Goal: Task Accomplishment & Management: Manage account settings

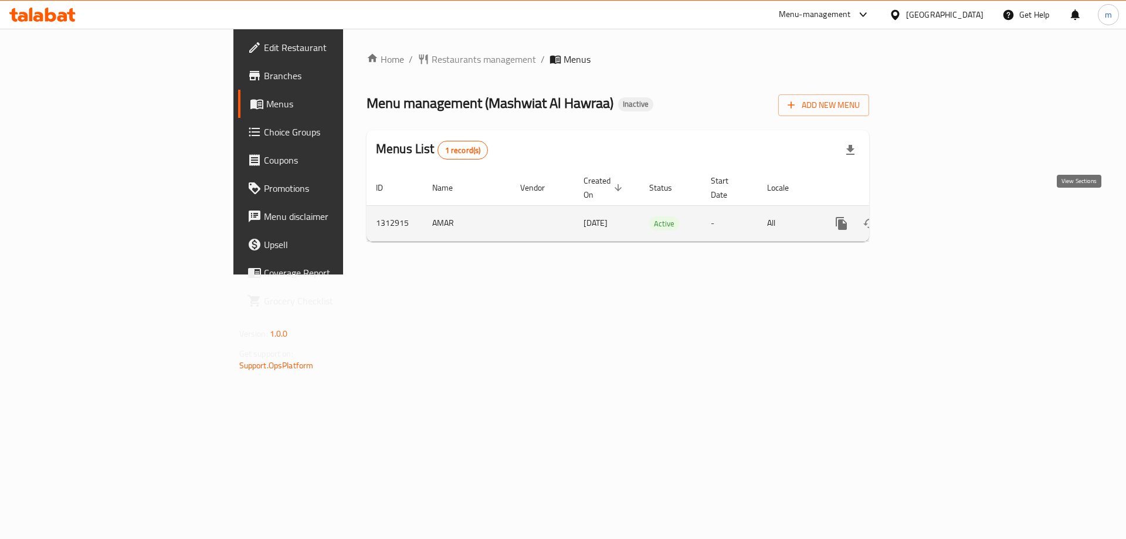
click at [933, 216] on icon "enhanced table" at bounding box center [926, 223] width 14 height 14
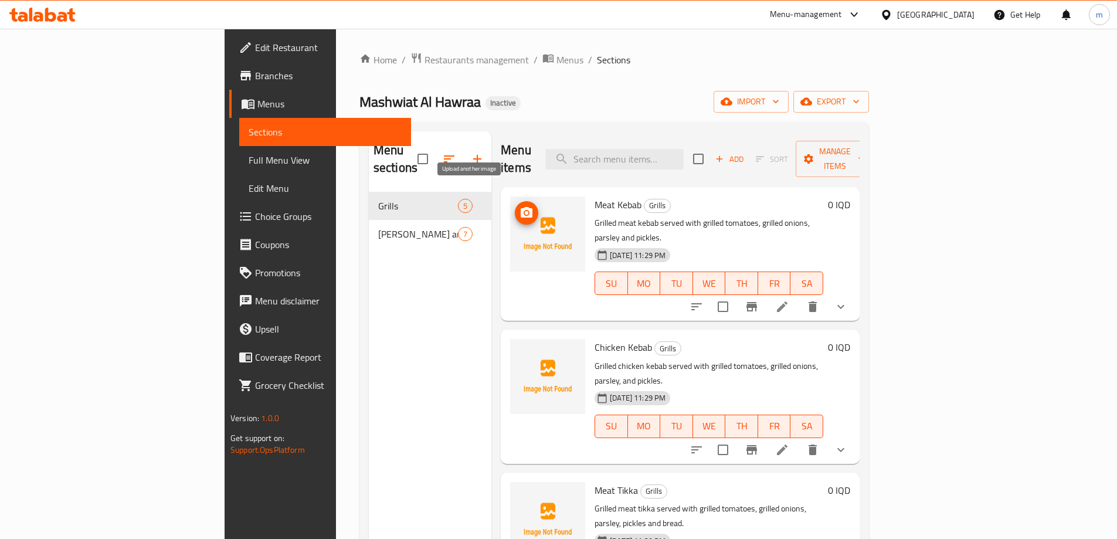
click at [521, 207] on icon "upload picture" at bounding box center [527, 212] width 12 height 11
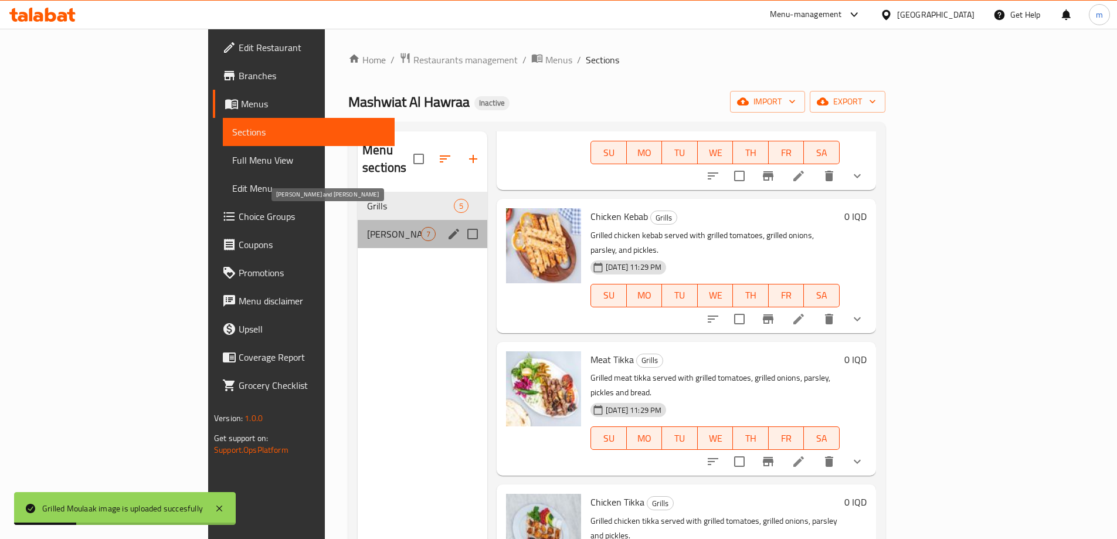
click at [367, 227] on span "[PERSON_NAME] and [PERSON_NAME]" at bounding box center [394, 234] width 54 height 14
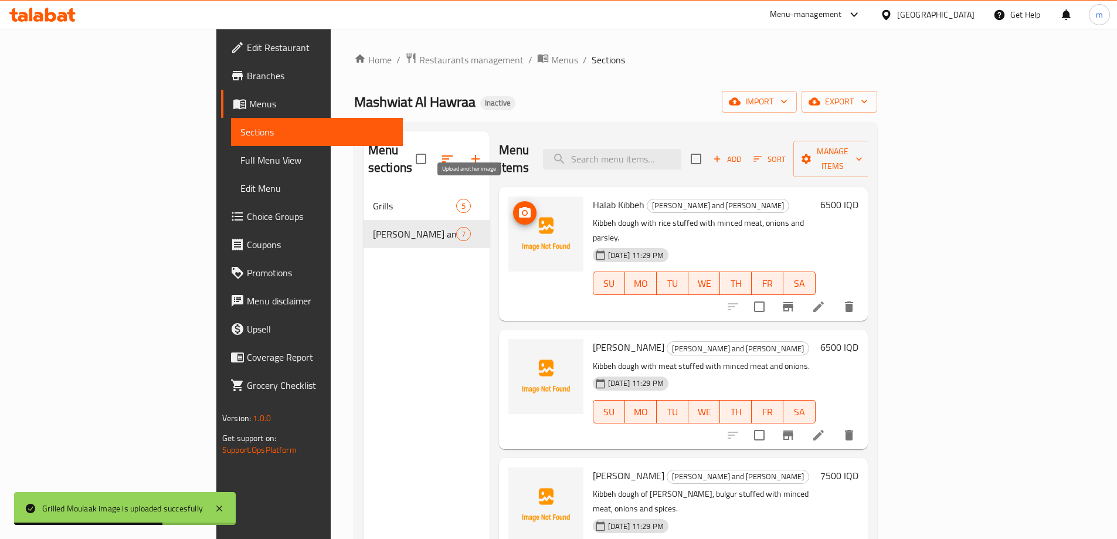
click at [518, 206] on icon "upload picture" at bounding box center [525, 213] width 14 height 14
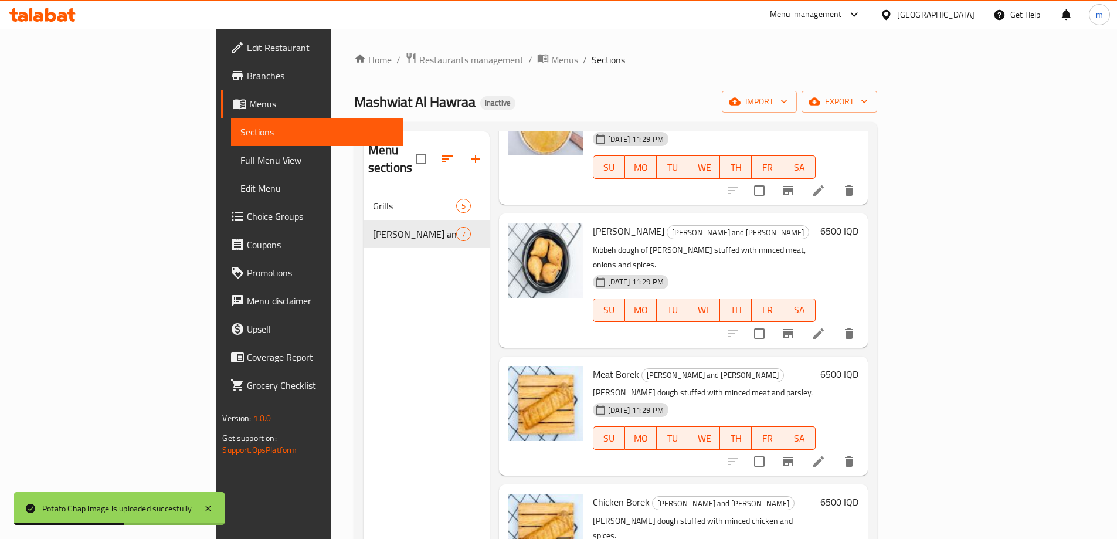
click at [221, 56] on link "Edit Restaurant" at bounding box center [312, 47] width 182 height 28
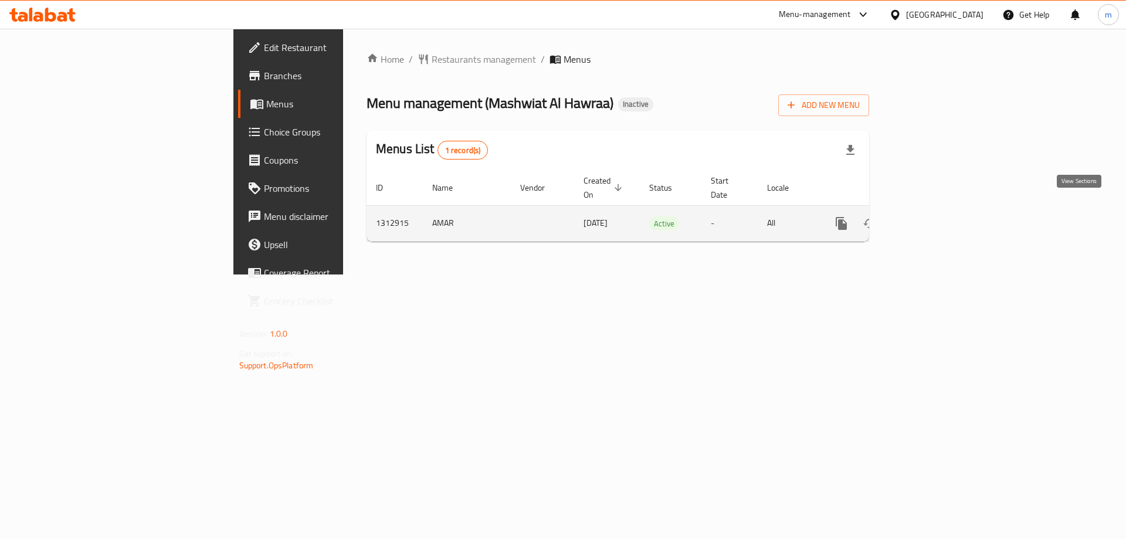
click at [931, 218] on icon "enhanced table" at bounding box center [925, 223] width 11 height 11
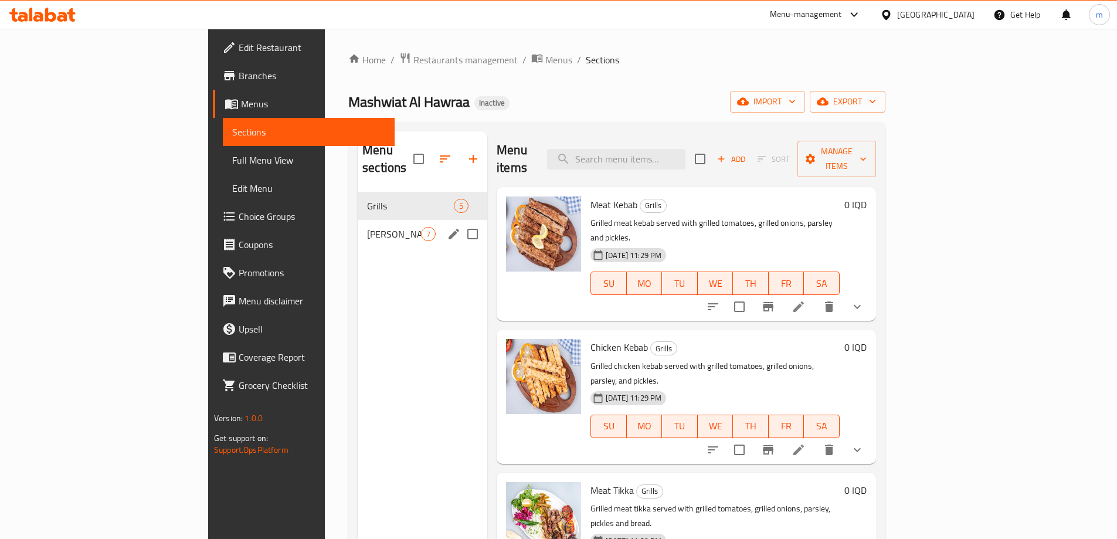
click at [358, 225] on div "Kibbeh and Borek 7" at bounding box center [423, 234] width 130 height 28
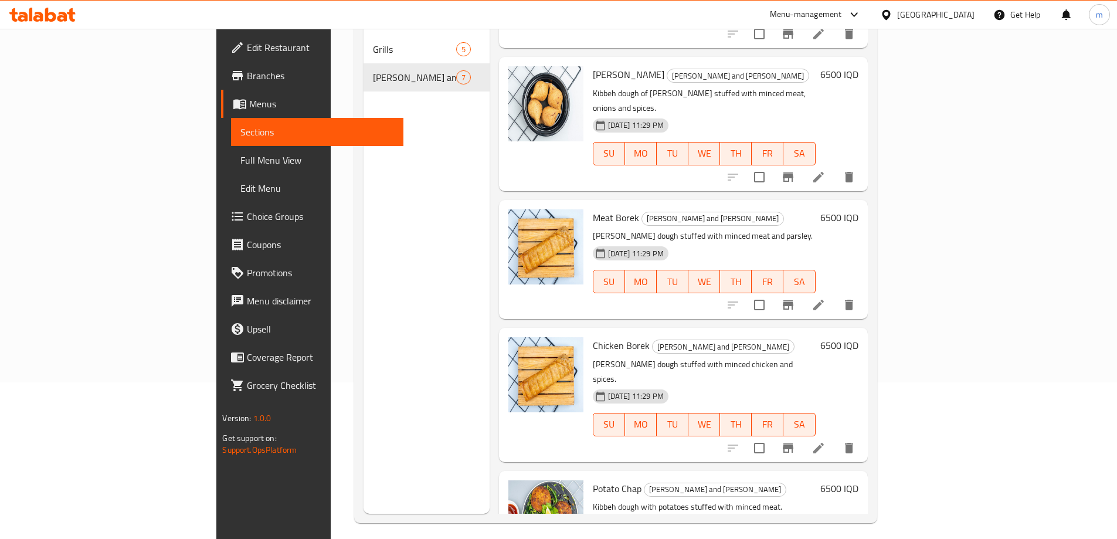
scroll to position [164, 0]
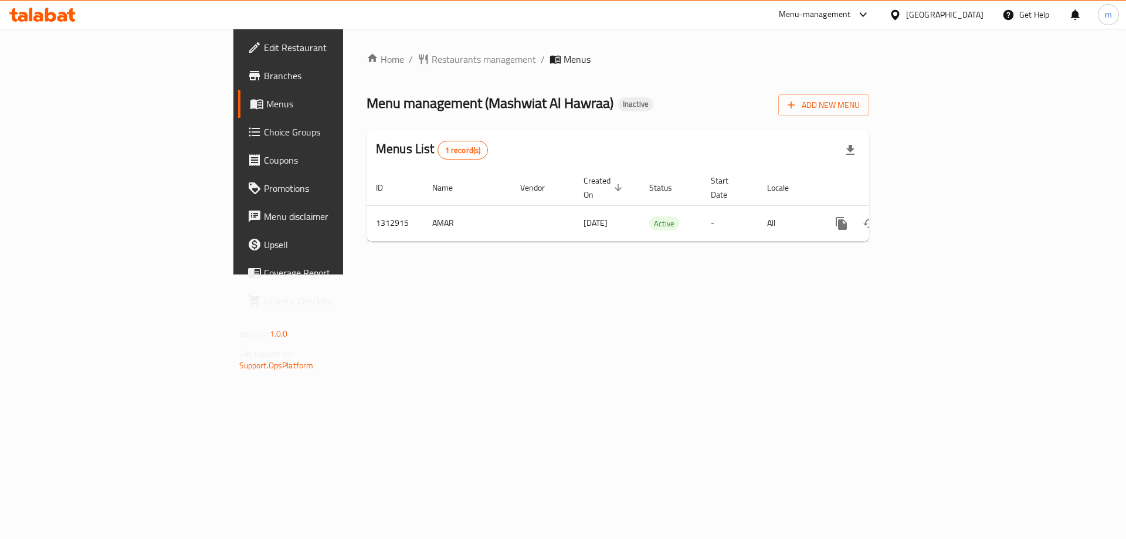
click at [264, 48] on span "Edit Restaurant" at bounding box center [338, 47] width 148 height 14
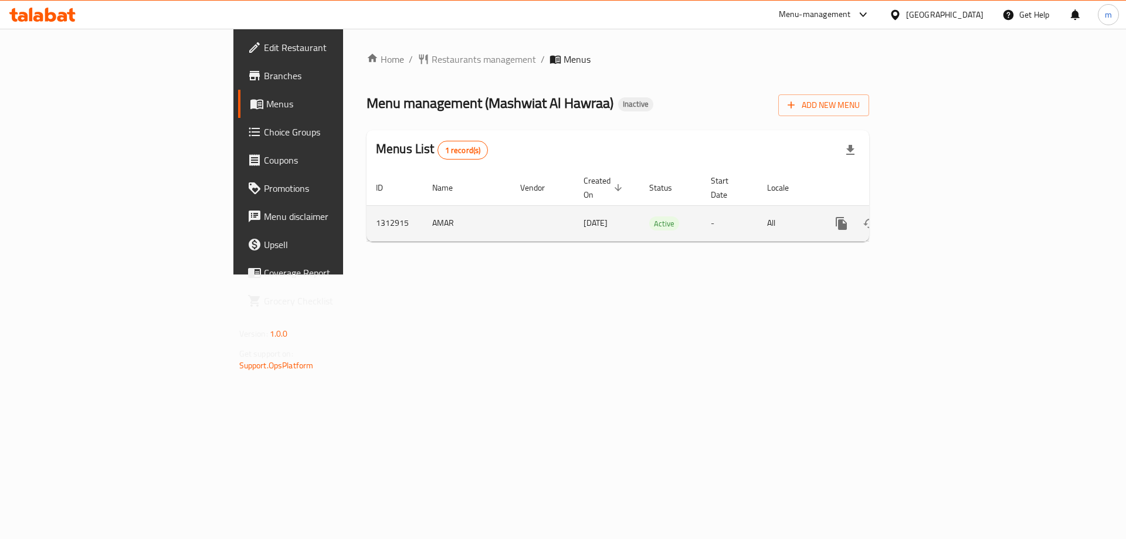
click at [933, 216] on icon "enhanced table" at bounding box center [926, 223] width 14 height 14
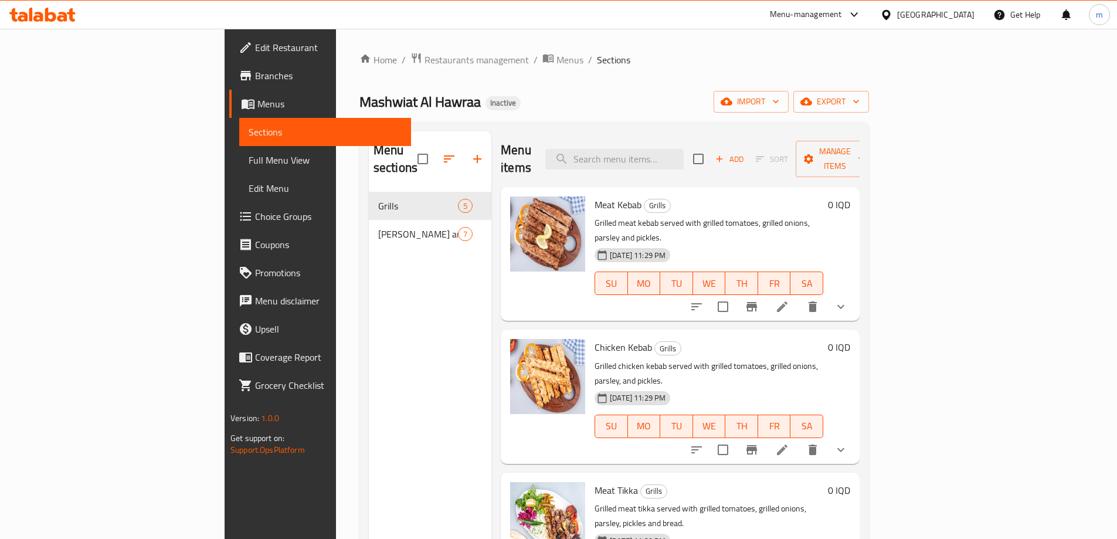
click at [239, 152] on link "Full Menu View" at bounding box center [325, 160] width 172 height 28
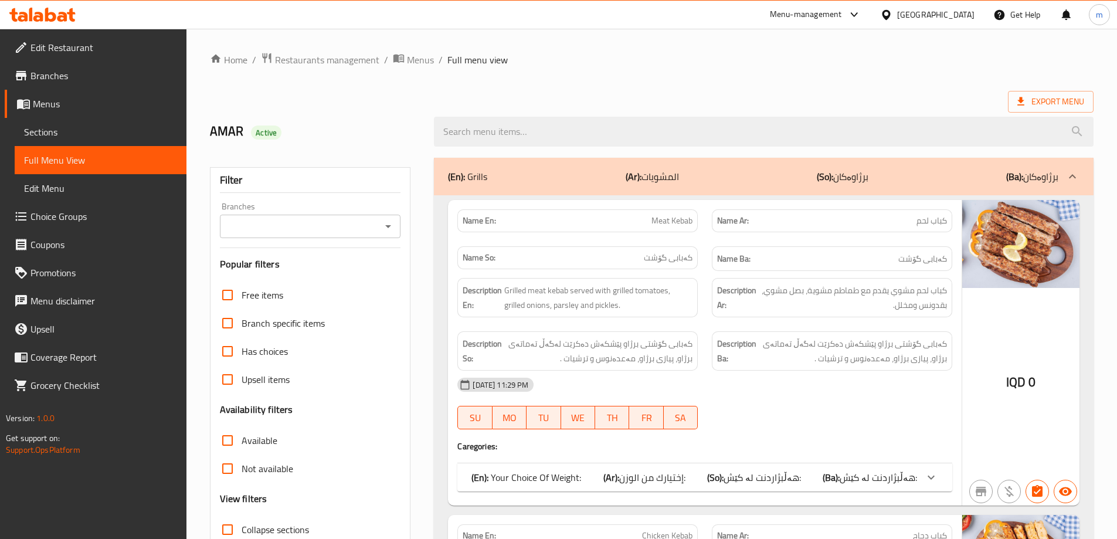
click at [384, 232] on icon "Open" at bounding box center [388, 226] width 14 height 14
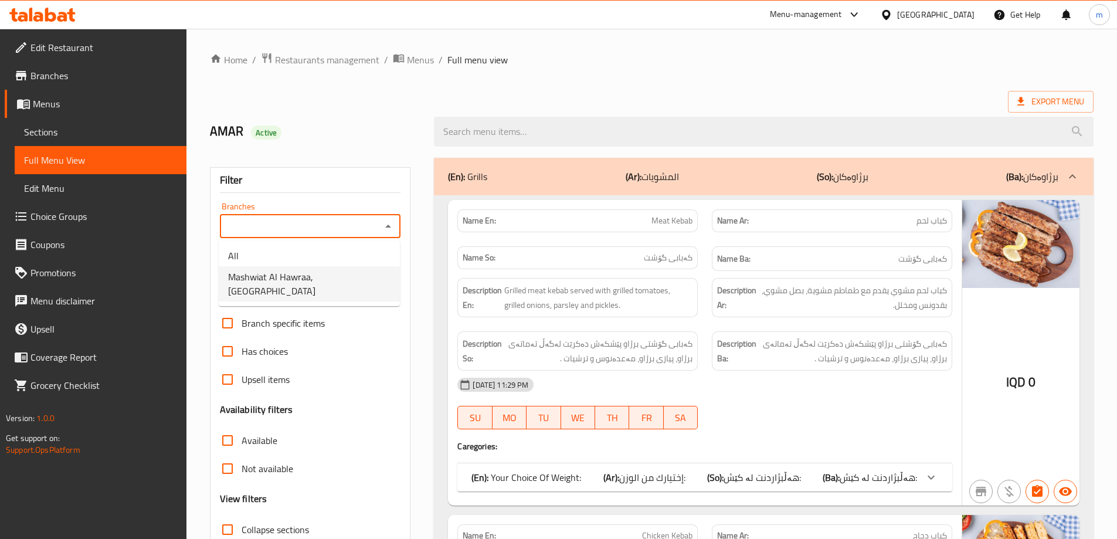
click at [330, 275] on span "Mashwiat Al Hawraa, Alameen" at bounding box center [309, 284] width 162 height 28
type input "Mashwiat Al Hawraa, Alameen"
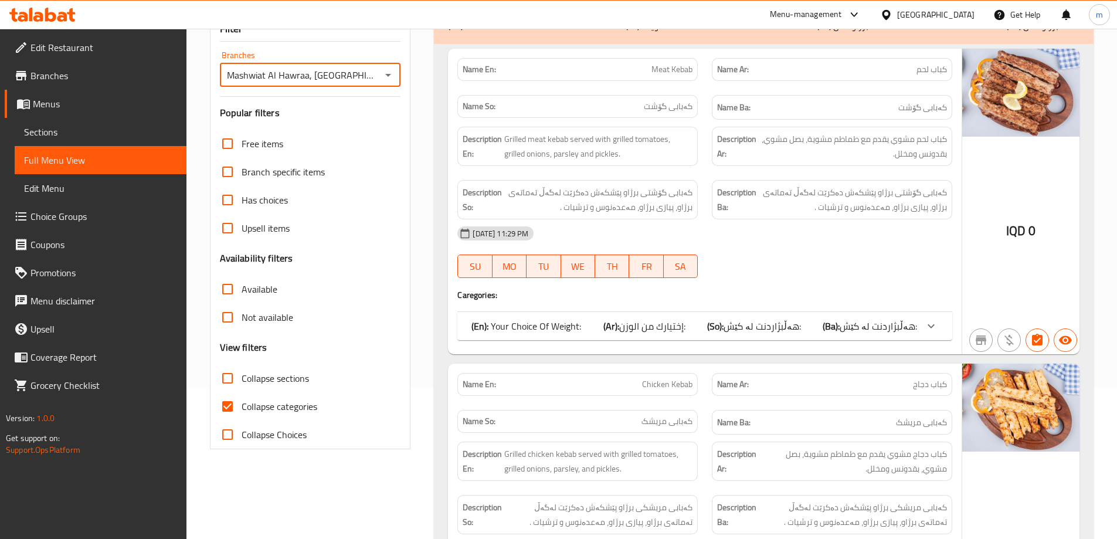
scroll to position [157, 0]
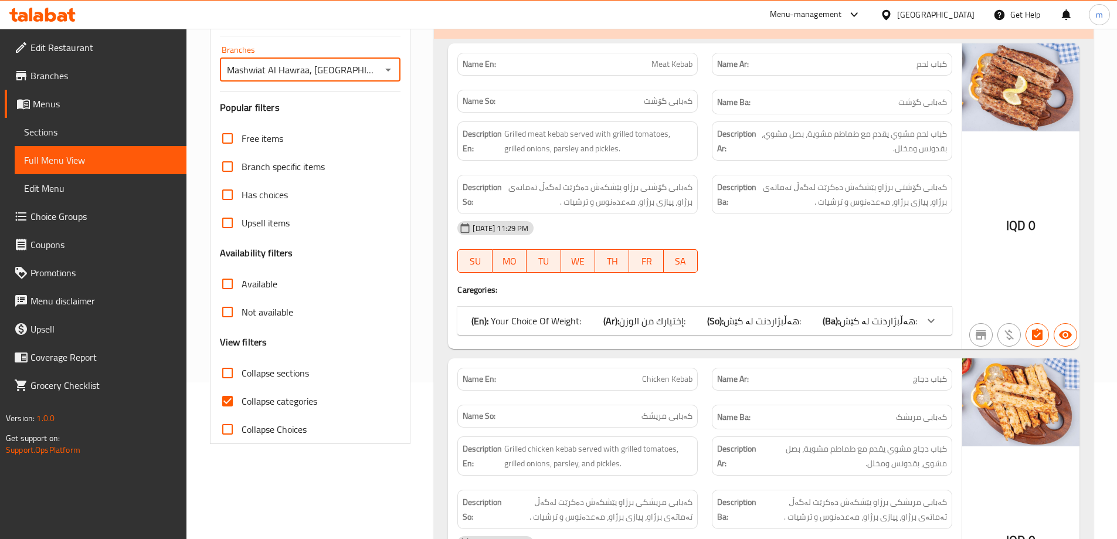
click at [243, 372] on span "Collapse sections" at bounding box center [275, 373] width 67 height 14
click at [242, 372] on input "Collapse sections" at bounding box center [227, 373] width 28 height 28
checkbox input "true"
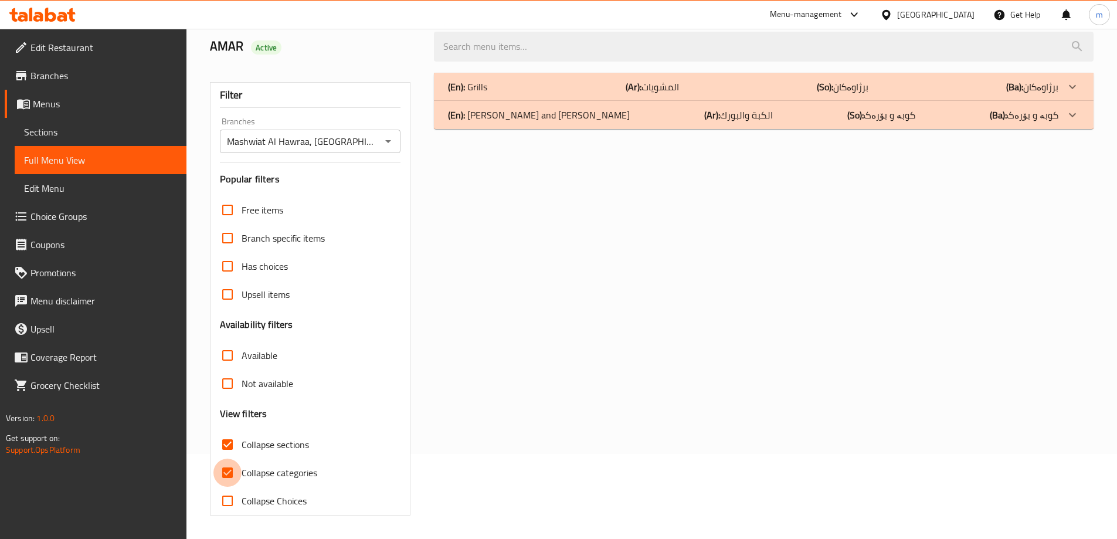
click at [229, 458] on input "Collapse categories" at bounding box center [227, 472] width 28 height 28
checkbox input "false"
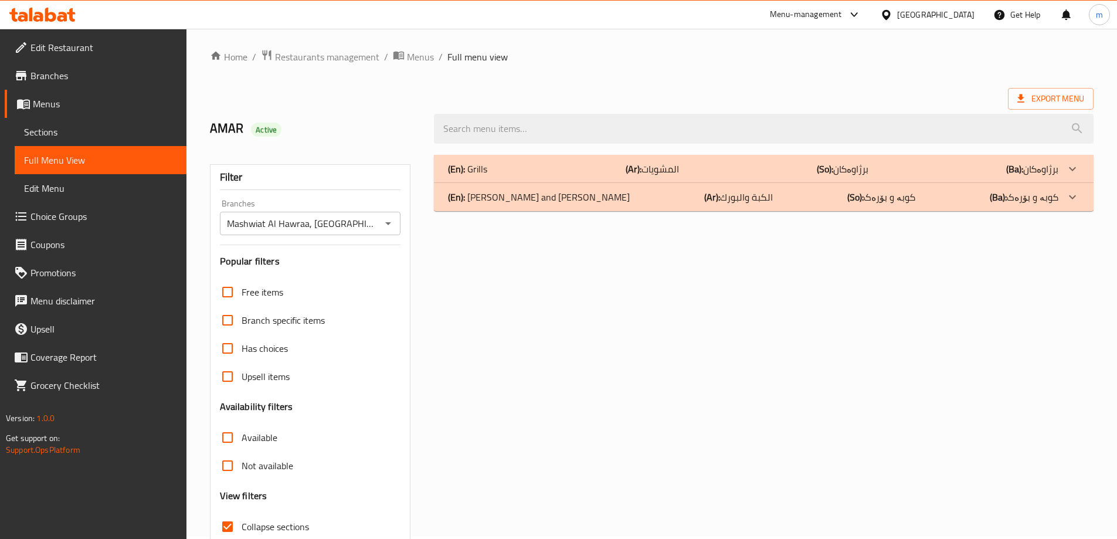
scroll to position [0, 0]
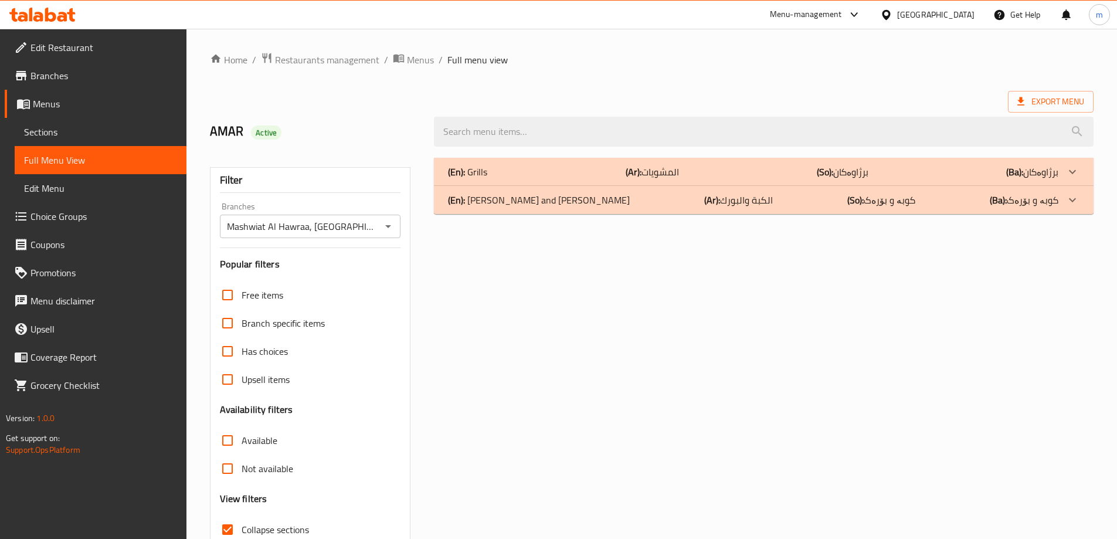
click at [507, 215] on div "(En): Grills (Ar): المشويات (So): برژاوەکان (Ba): برژاوەکان Name En: Meat Kebab…" at bounding box center [764, 379] width 674 height 457
click at [512, 205] on p "(En): Kibbeh and Borek" at bounding box center [539, 200] width 182 height 14
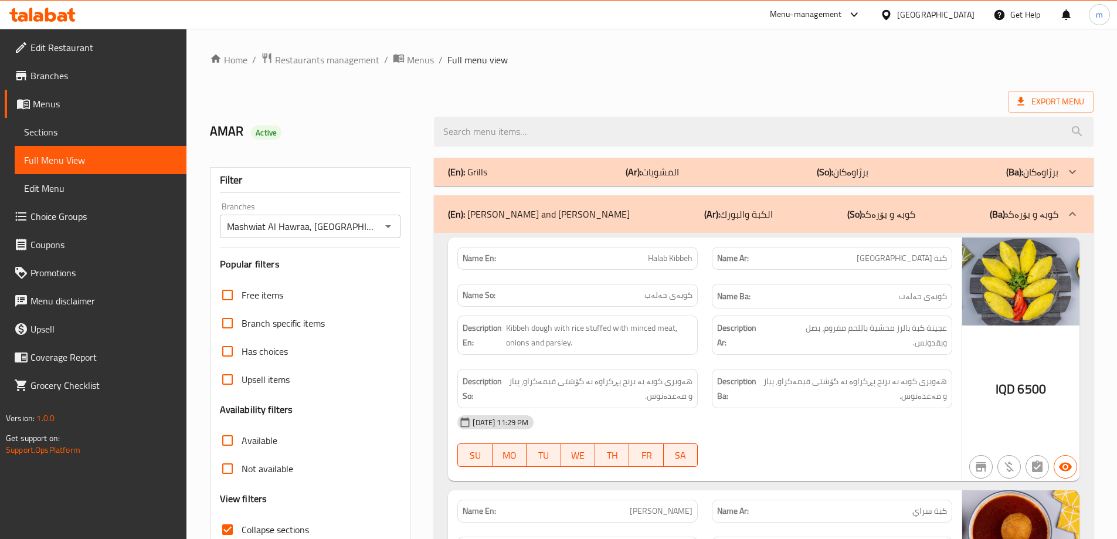
click at [529, 176] on div "(En): Grills (Ar): المشويات (So): برژاوەکان (Ba): برژاوەکان" at bounding box center [753, 172] width 610 height 14
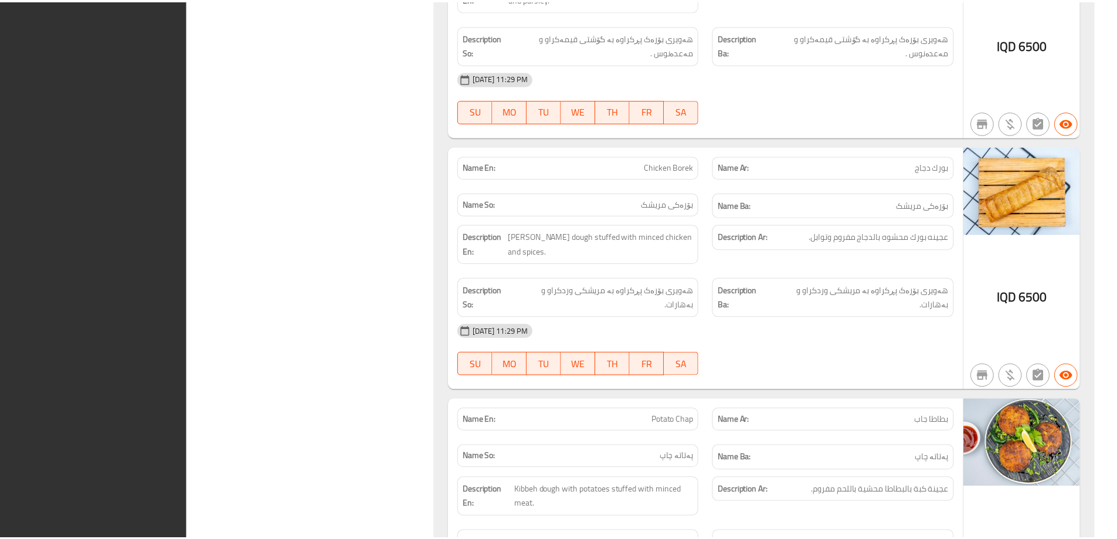
scroll to position [3896, 0]
